Goal: Transaction & Acquisition: Purchase product/service

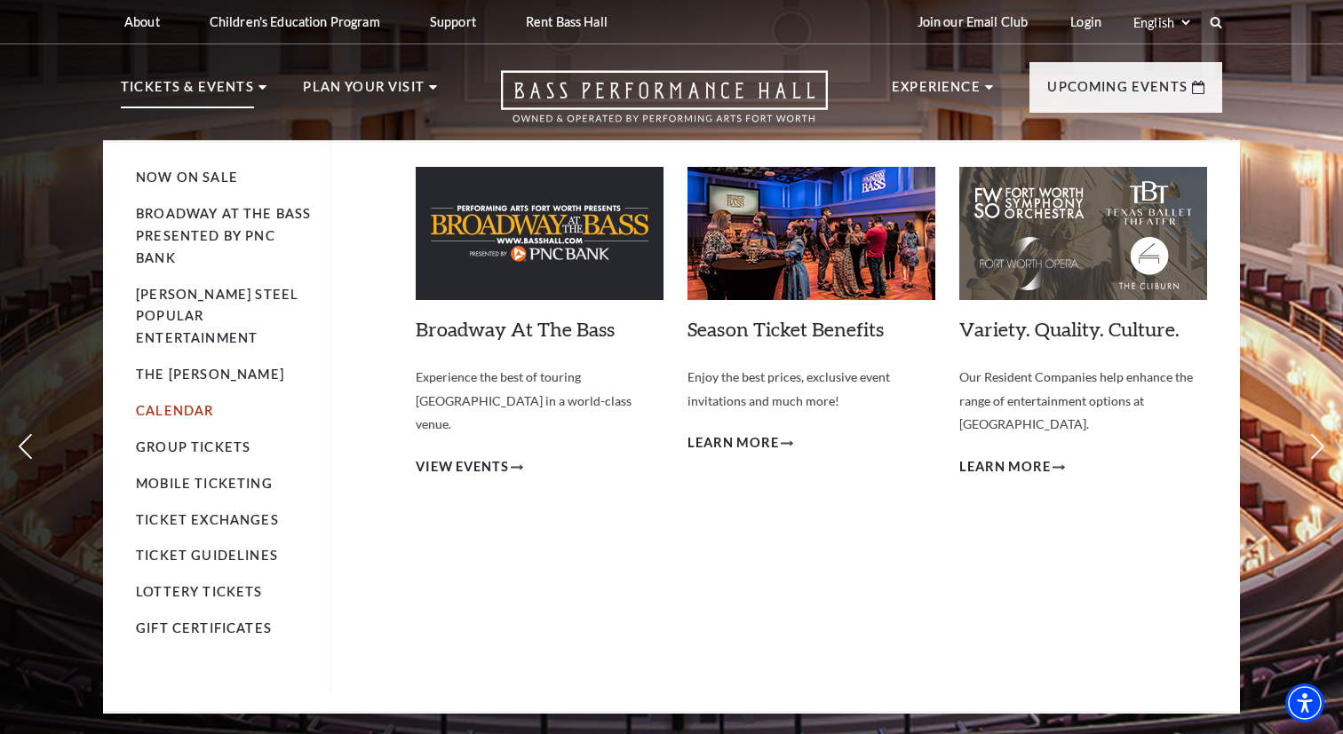
click at [200, 403] on link "Calendar" at bounding box center [174, 410] width 77 height 15
click at [258, 84] on li "Tickets & Events Now On Sale Broadway At The Bass presented by PNC Bank Irwin S…" at bounding box center [194, 108] width 146 height 64
click at [206, 179] on link "Now On Sale" at bounding box center [187, 177] width 102 height 15
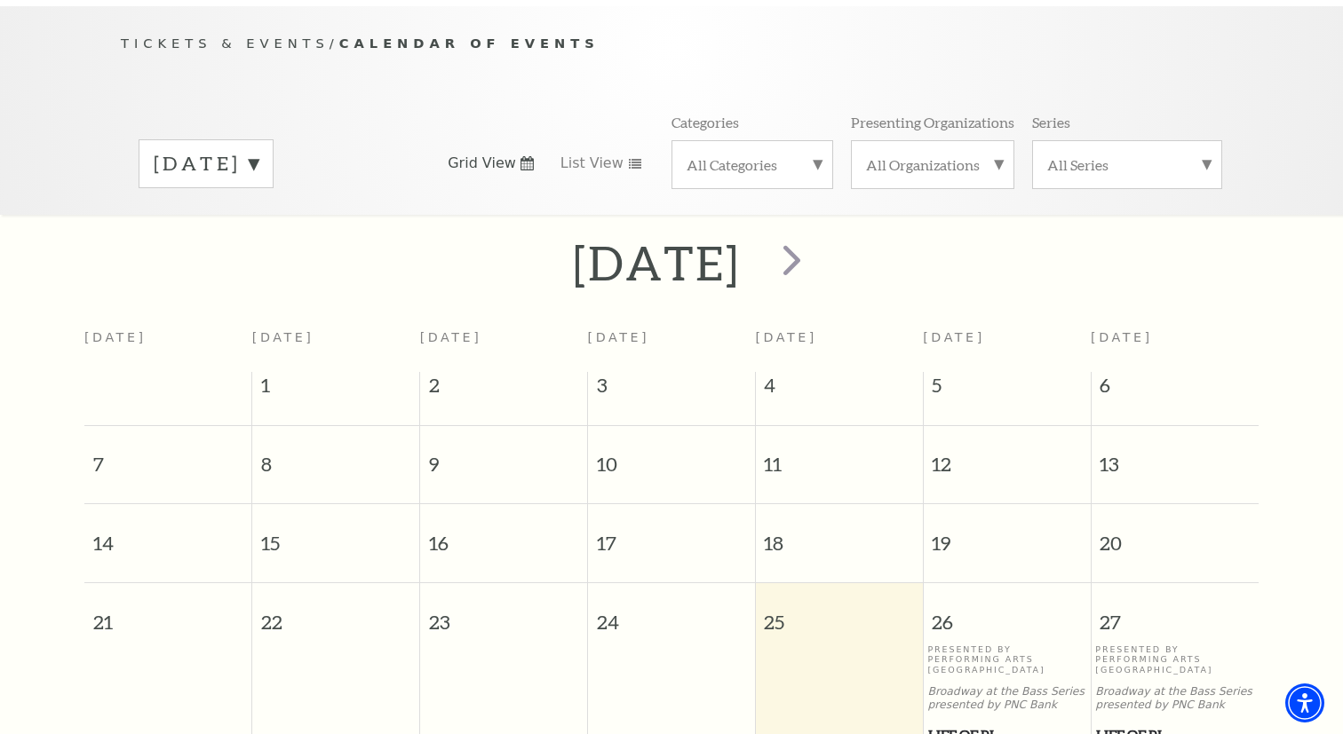
scroll to position [175, 0]
click at [817, 235] on span "next" at bounding box center [791, 258] width 51 height 51
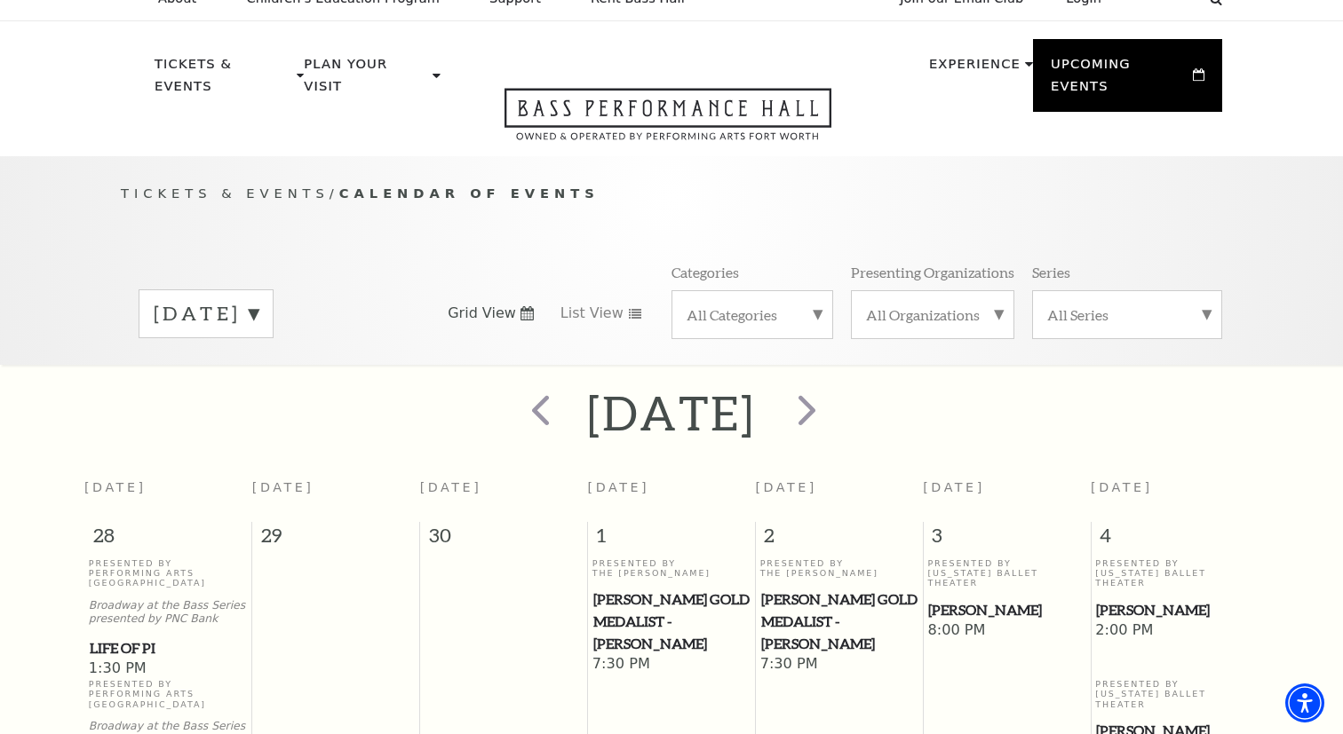
scroll to position [0, 0]
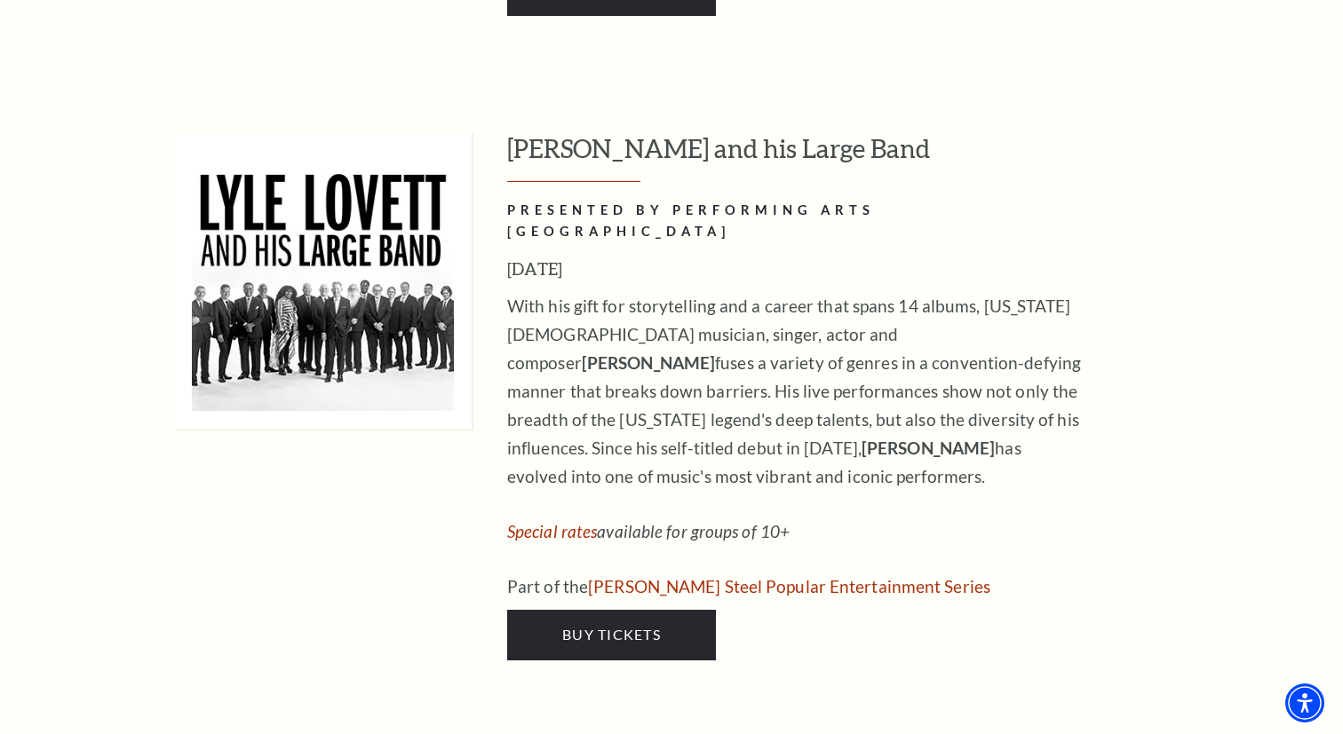
scroll to position [2477, 0]
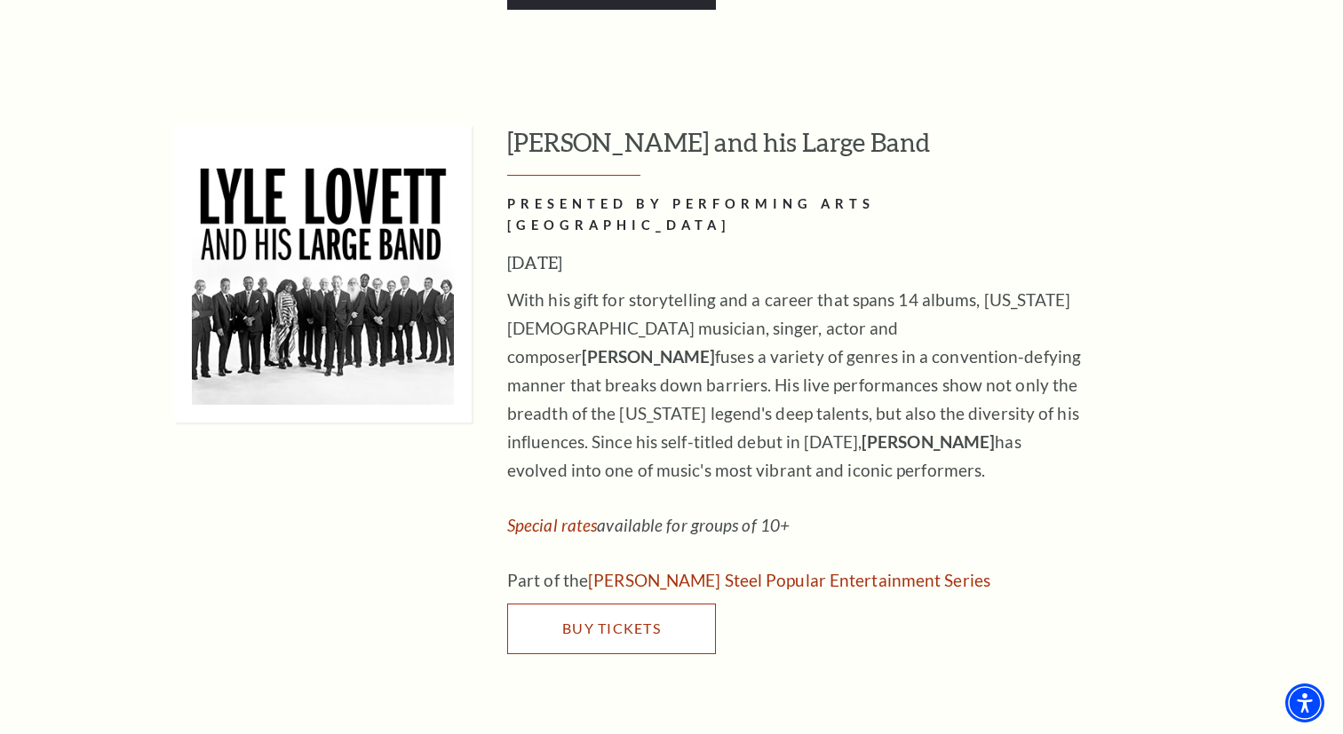
click at [617, 604] on link "Buy Tickets" at bounding box center [611, 629] width 209 height 50
